Goal: Transaction & Acquisition: Purchase product/service

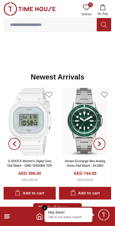
scroll to position [261, 0]
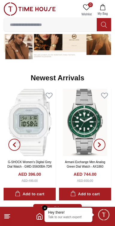
click at [45, 208] on em "Close tooltip" at bounding box center [44, 207] width 5 height 5
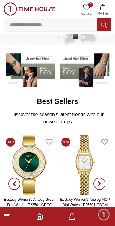
scroll to position [0, 0]
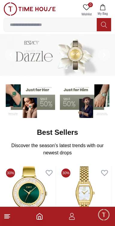
click at [8, 214] on line at bounding box center [7, 214] width 5 height 0
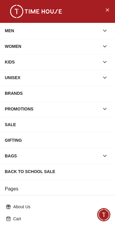
click at [103, 59] on icon "button" at bounding box center [105, 62] width 6 height 6
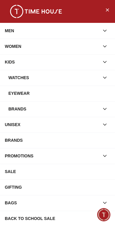
click at [85, 76] on div "WATCHES" at bounding box center [53, 77] width 91 height 11
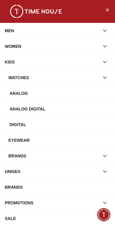
click at [93, 90] on div "Analog" at bounding box center [60, 93] width 101 height 11
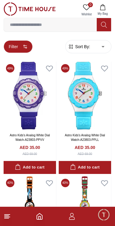
click at [16, 48] on button "Filter" at bounding box center [18, 46] width 29 height 13
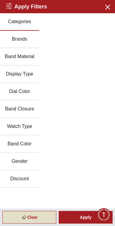
click at [22, 219] on icon at bounding box center [24, 217] width 6 height 6
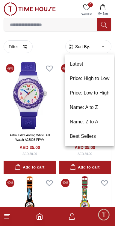
click at [14, 169] on div at bounding box center [57, 113] width 115 height 226
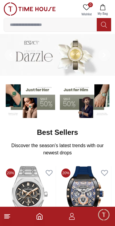
click at [9, 13] on img at bounding box center [30, 8] width 52 height 13
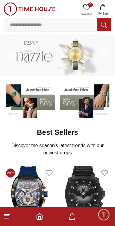
click at [8, 217] on line at bounding box center [7, 217] width 5 height 0
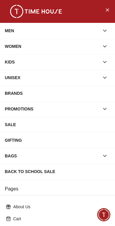
click at [102, 61] on icon "button" at bounding box center [105, 62] width 6 height 6
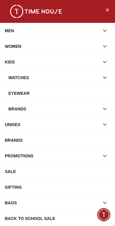
click at [105, 77] on icon "button" at bounding box center [105, 78] width 6 height 6
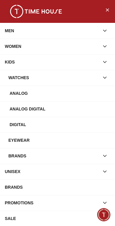
click at [97, 110] on div "Analog Digital" at bounding box center [60, 108] width 101 height 11
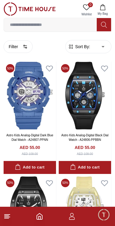
click at [5, 216] on line at bounding box center [7, 216] width 4 height 0
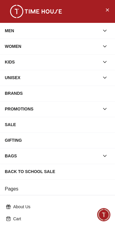
click at [103, 61] on icon "button" at bounding box center [105, 62] width 6 height 6
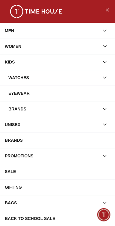
click at [96, 93] on div "Eyewear" at bounding box center [59, 93] width 102 height 11
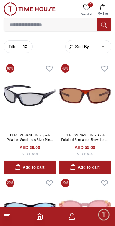
click at [8, 215] on icon at bounding box center [7, 215] width 7 height 7
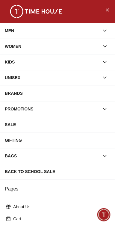
click at [85, 60] on div "KIDS" at bounding box center [52, 62] width 95 height 11
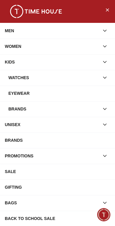
click at [102, 75] on icon "button" at bounding box center [105, 78] width 6 height 6
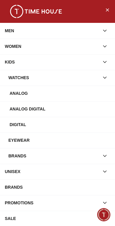
click at [96, 124] on div "Digital" at bounding box center [60, 124] width 101 height 11
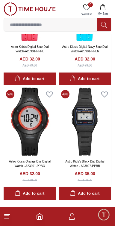
scroll to position [797, 0]
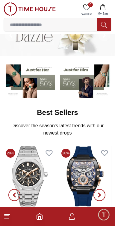
scroll to position [97, 0]
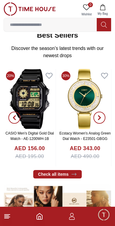
click at [8, 214] on line at bounding box center [7, 214] width 5 height 0
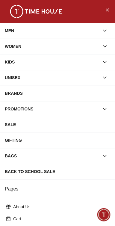
click at [103, 45] on icon "button" at bounding box center [105, 46] width 6 height 6
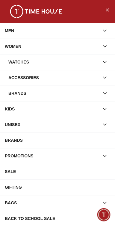
click at [75, 63] on div "Watches" at bounding box center [53, 62] width 91 height 11
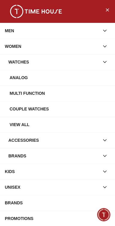
click at [99, 72] on div "Analog" at bounding box center [60, 77] width 101 height 11
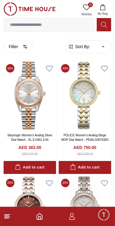
click at [7, 217] on line at bounding box center [7, 217] width 5 height 0
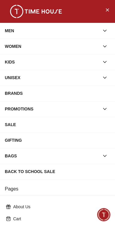
click at [63, 44] on div "WOMEN" at bounding box center [52, 46] width 95 height 11
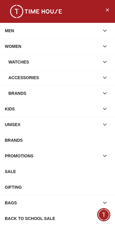
click at [63, 61] on div "Watches" at bounding box center [53, 62] width 91 height 11
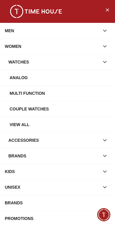
click at [58, 91] on div "Multi Function" at bounding box center [60, 93] width 101 height 11
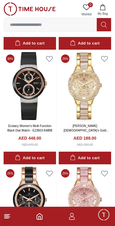
scroll to position [698, 0]
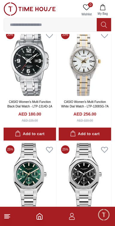
scroll to position [1288, 0]
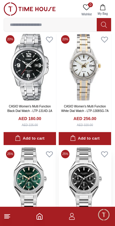
click at [94, 148] on img at bounding box center [85, 181] width 53 height 68
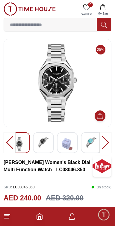
click at [42, 145] on img at bounding box center [43, 142] width 11 height 11
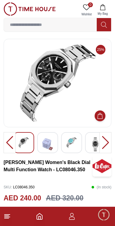
click at [46, 147] on img at bounding box center [47, 144] width 11 height 14
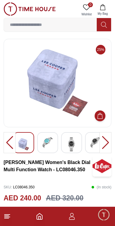
click at [47, 144] on img at bounding box center [47, 142] width 11 height 11
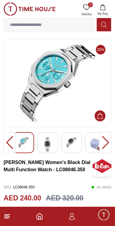
click at [73, 146] on img at bounding box center [71, 142] width 11 height 11
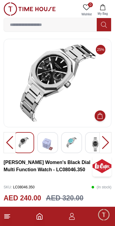
click at [94, 144] on img at bounding box center [95, 144] width 11 height 14
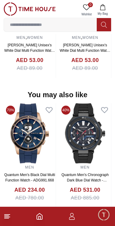
scroll to position [611, 0]
